Goal: Transaction & Acquisition: Book appointment/travel/reservation

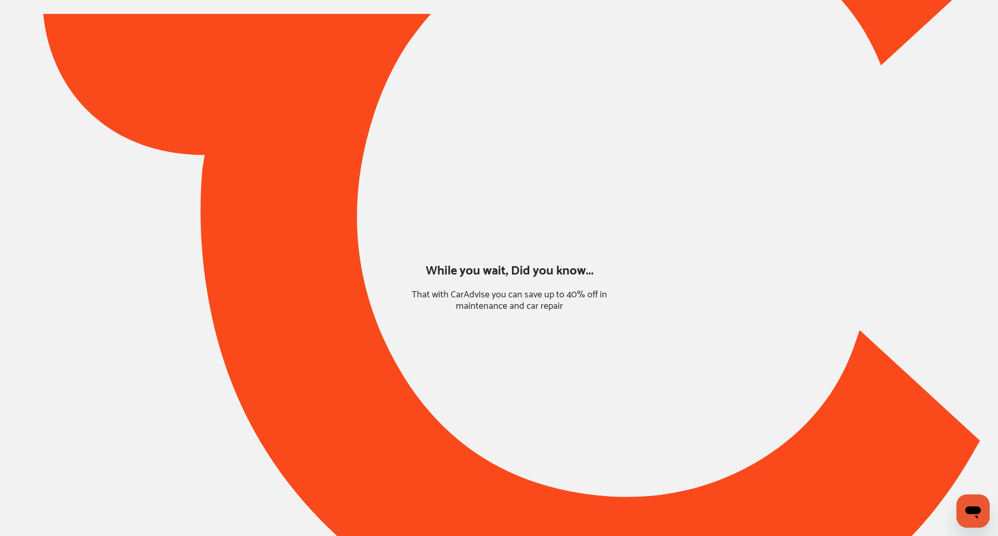
type input "*****"
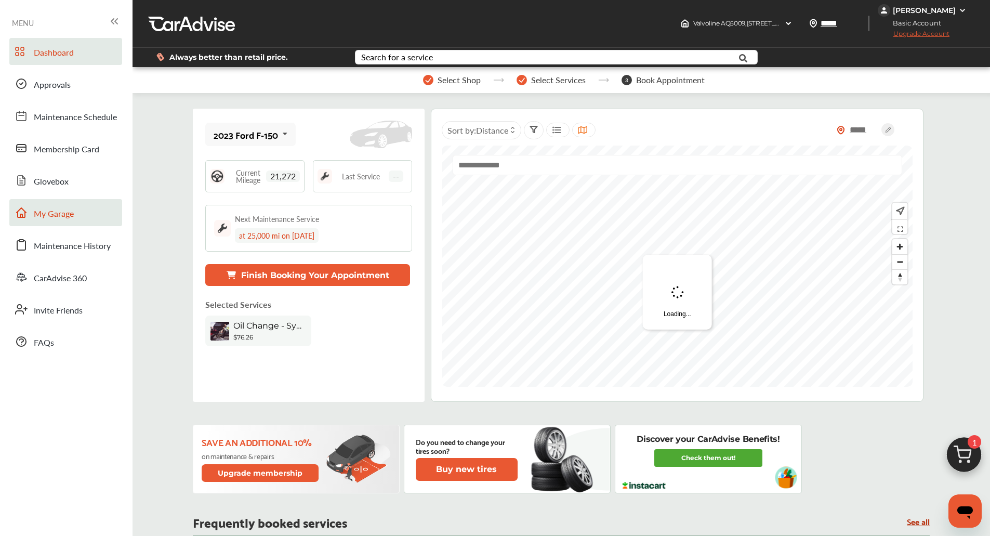
click at [79, 216] on link "My Garage" at bounding box center [65, 212] width 113 height 27
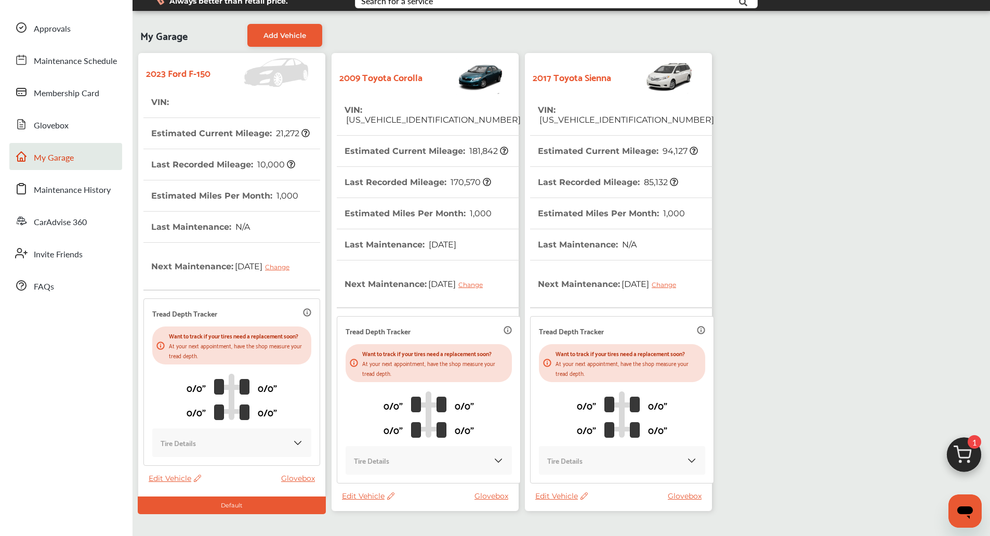
scroll to position [56, 0]
click at [618, 178] on th "Last Recorded Mileage : 85,132" at bounding box center [608, 182] width 140 height 31
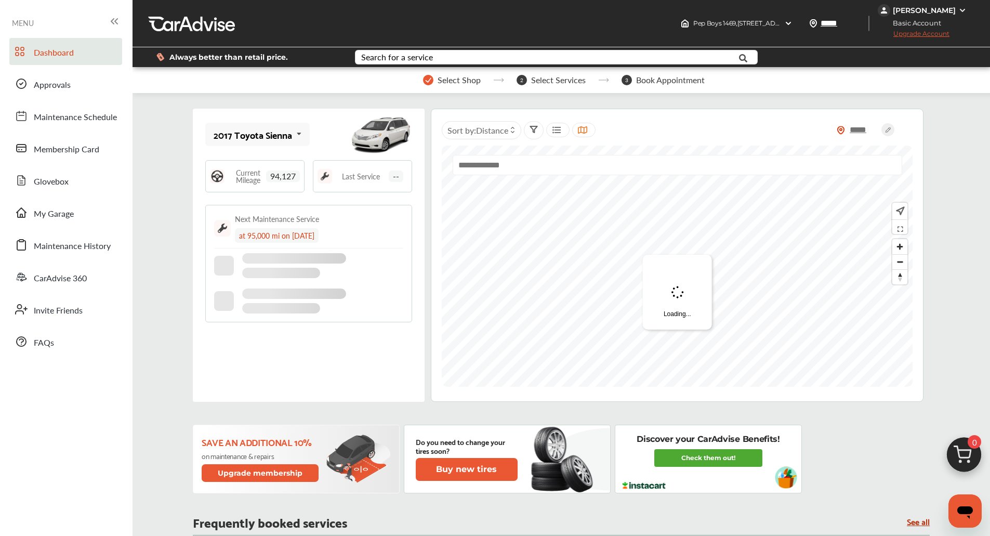
click at [959, 447] on img at bounding box center [964, 458] width 50 height 50
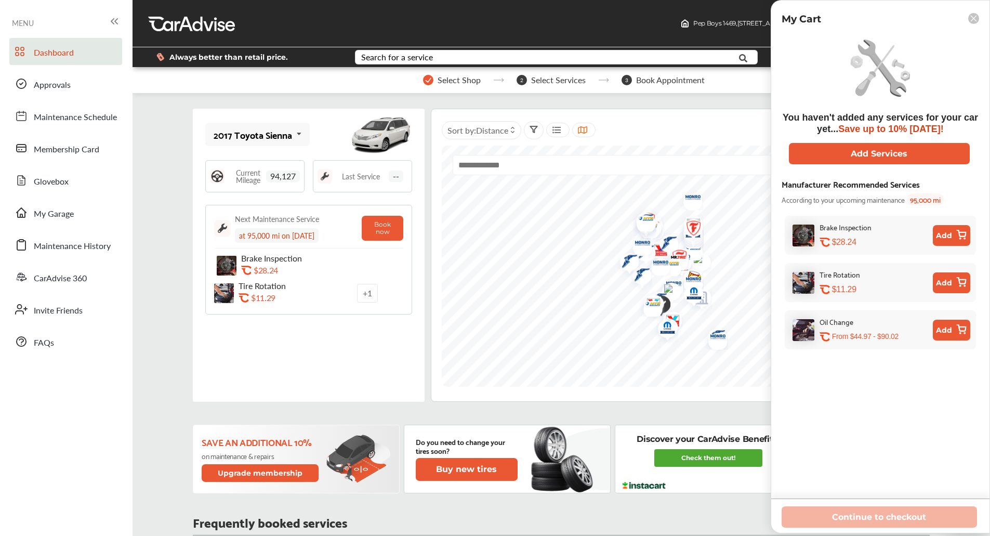
click at [960, 326] on icon at bounding box center [962, 328] width 9 height 6
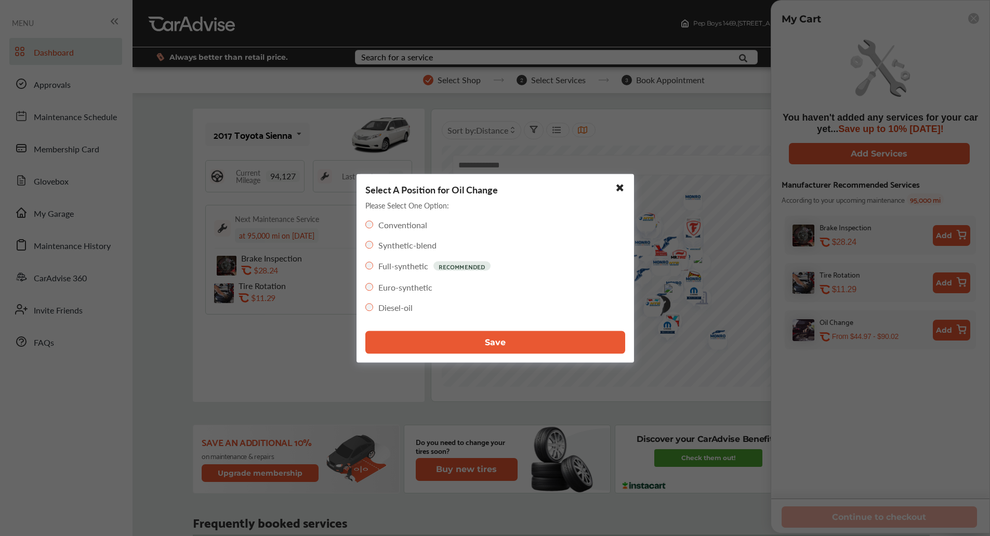
click at [584, 336] on button "Save" at bounding box center [495, 342] width 260 height 23
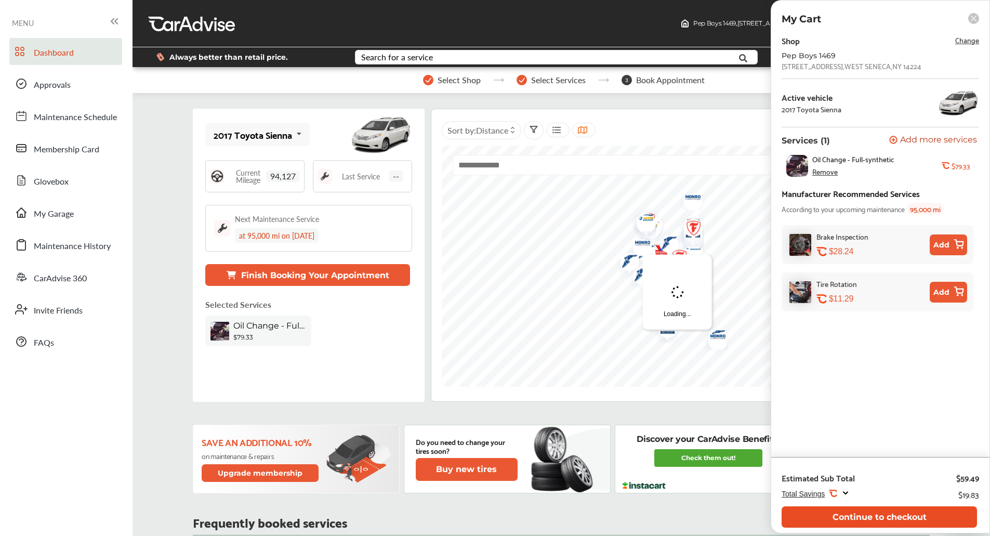
click at [863, 516] on button "Continue to checkout" at bounding box center [879, 516] width 195 height 21
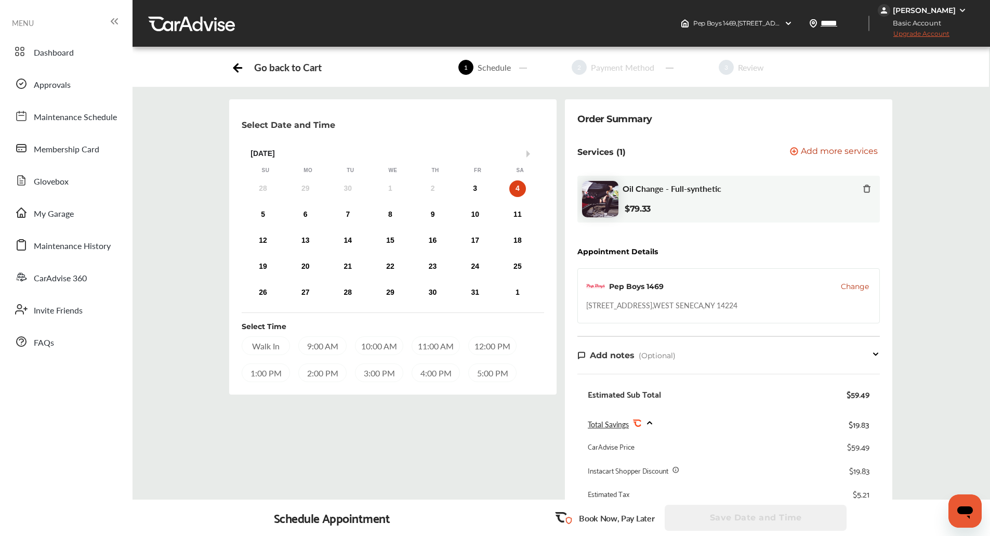
click at [858, 290] on span "Change" at bounding box center [855, 286] width 28 height 10
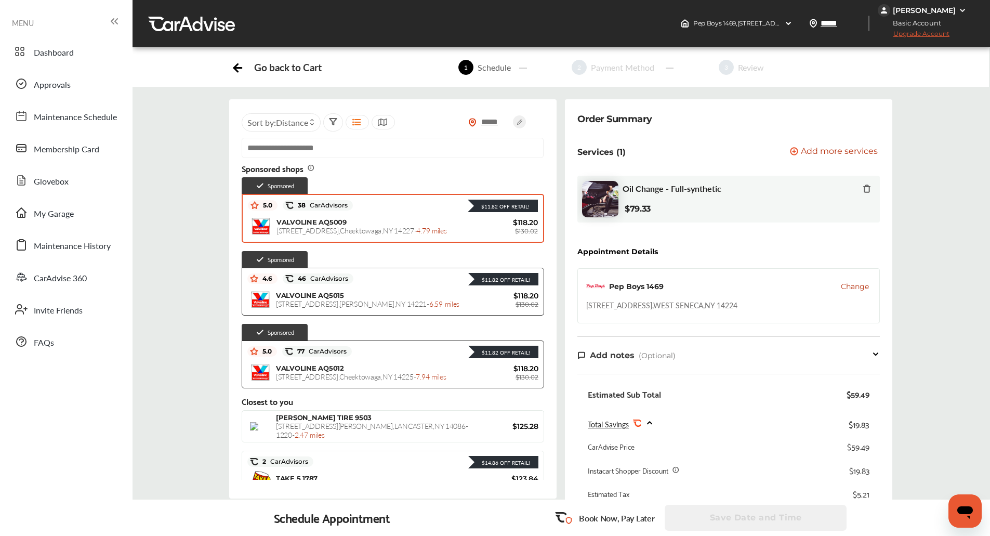
click at [361, 225] on span "[STREET_ADDRESS] - 4.79 miles" at bounding box center [362, 230] width 171 height 10
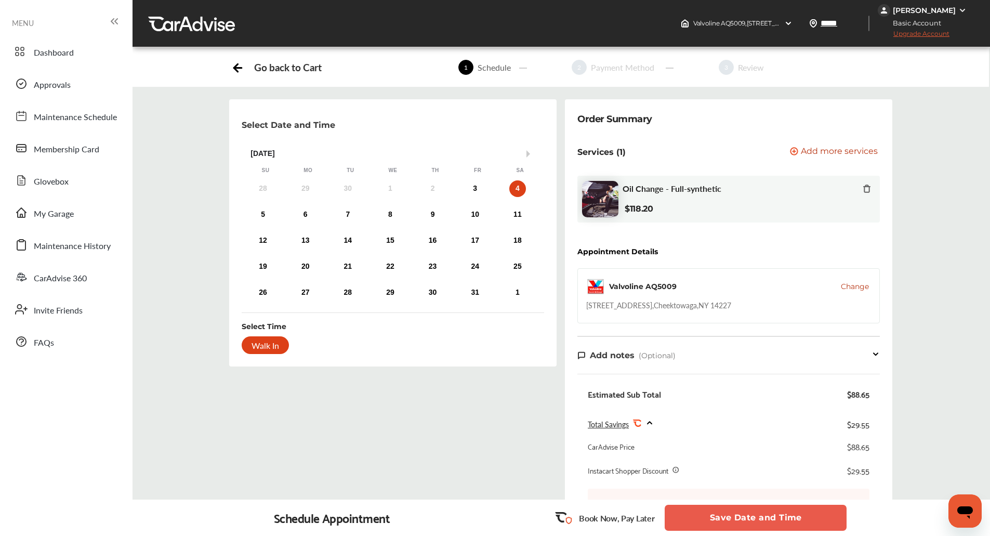
click at [482, 194] on div "28 29 30 1 2 3 4" at bounding box center [390, 188] width 297 height 21
click at [481, 193] on div "3" at bounding box center [475, 188] width 17 height 17
click at [736, 517] on button "Save Date and Time" at bounding box center [756, 518] width 182 height 26
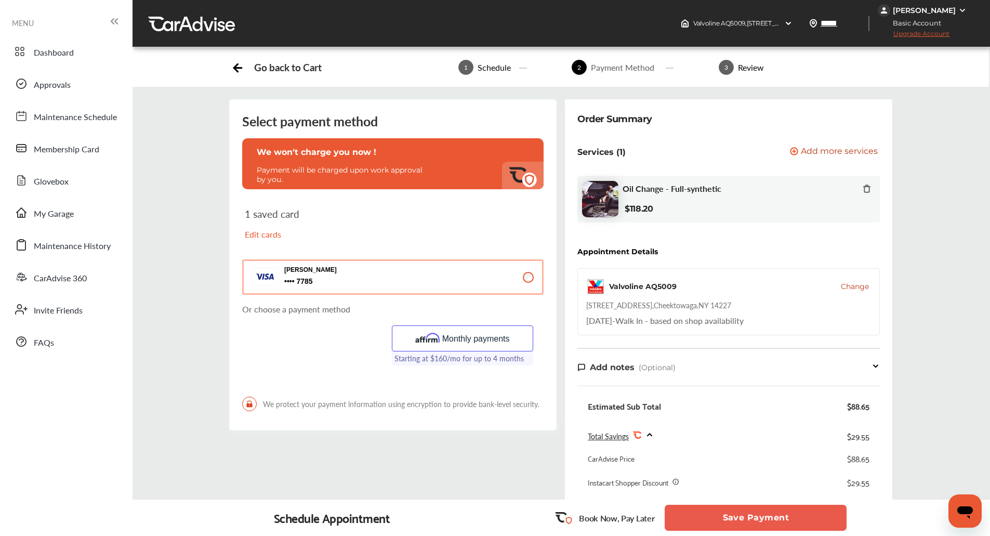
scroll to position [218, 0]
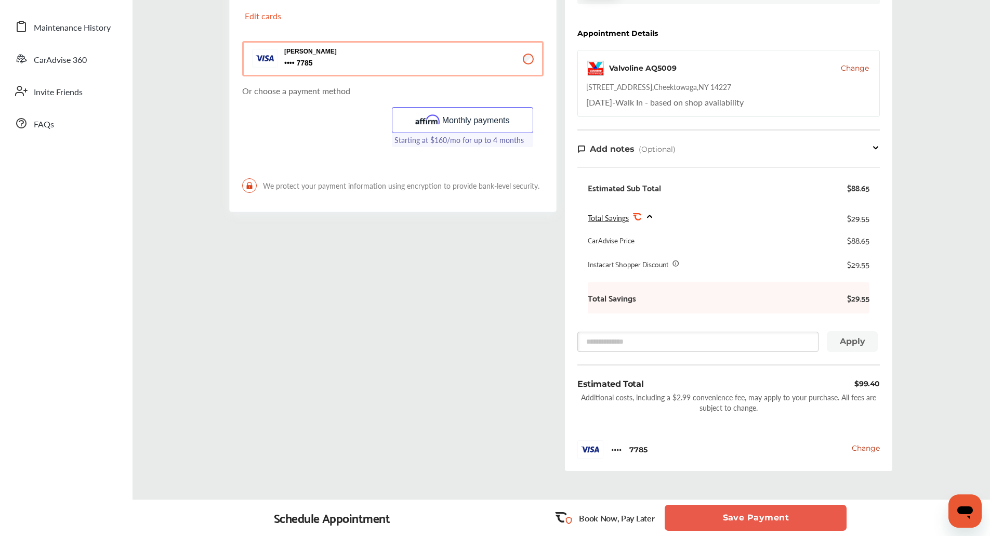
click at [710, 517] on button "Save Payment" at bounding box center [756, 518] width 182 height 26
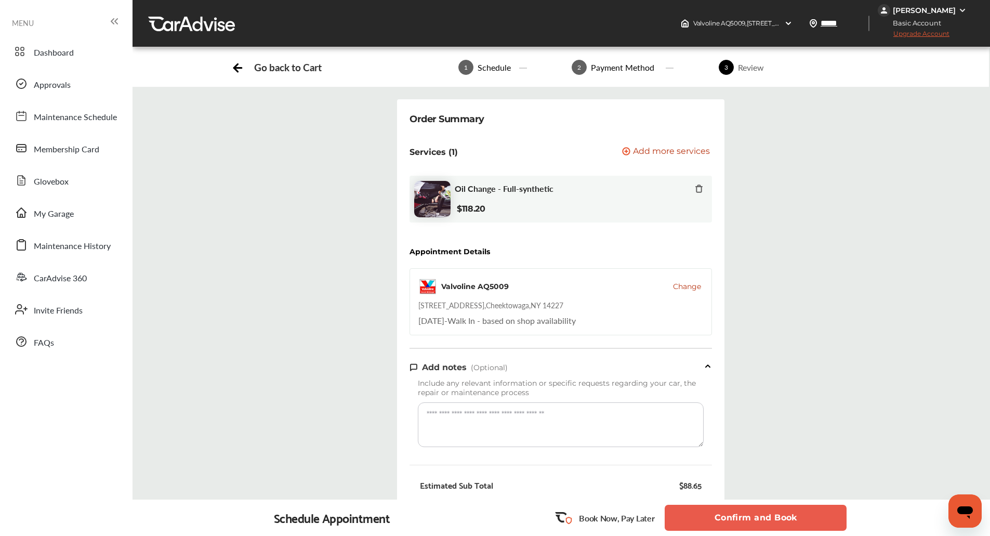
click at [710, 517] on button "Confirm and Book" at bounding box center [756, 518] width 182 height 26
